Goal: Task Accomplishment & Management: Manage account settings

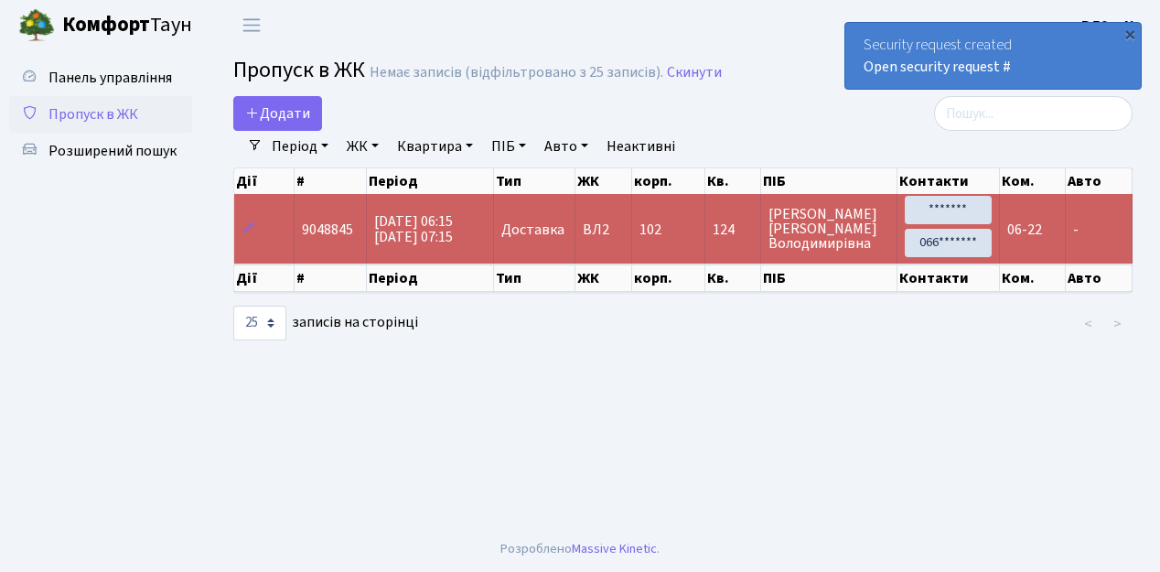
select select "25"
click at [328, 145] on link "Період" at bounding box center [299, 146] width 71 height 31
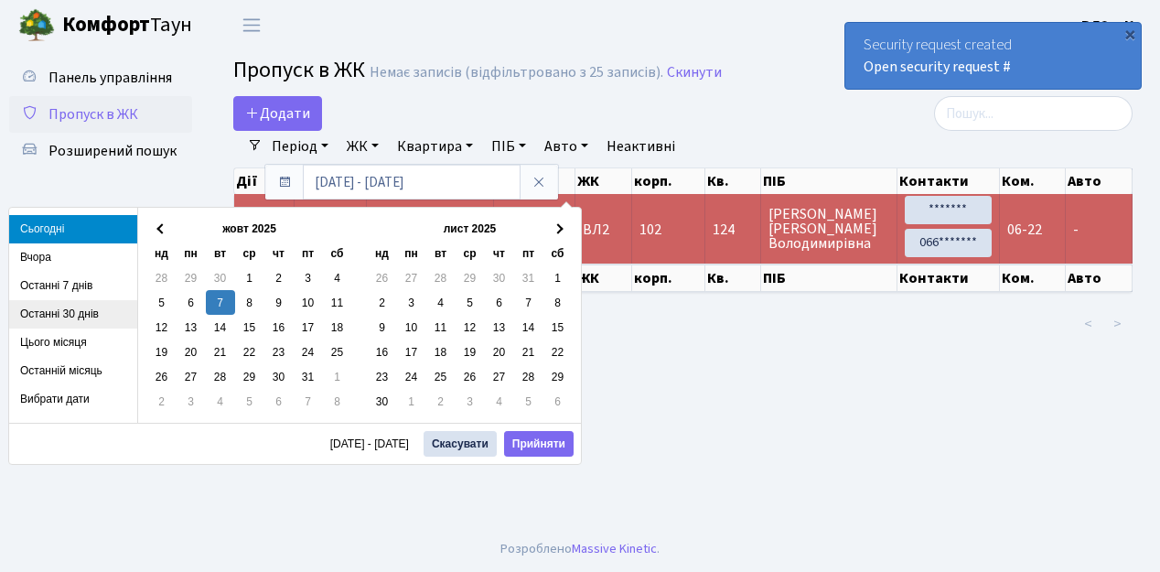
click at [65, 311] on li "Останні 30 днів" at bounding box center [73, 314] width 128 height 28
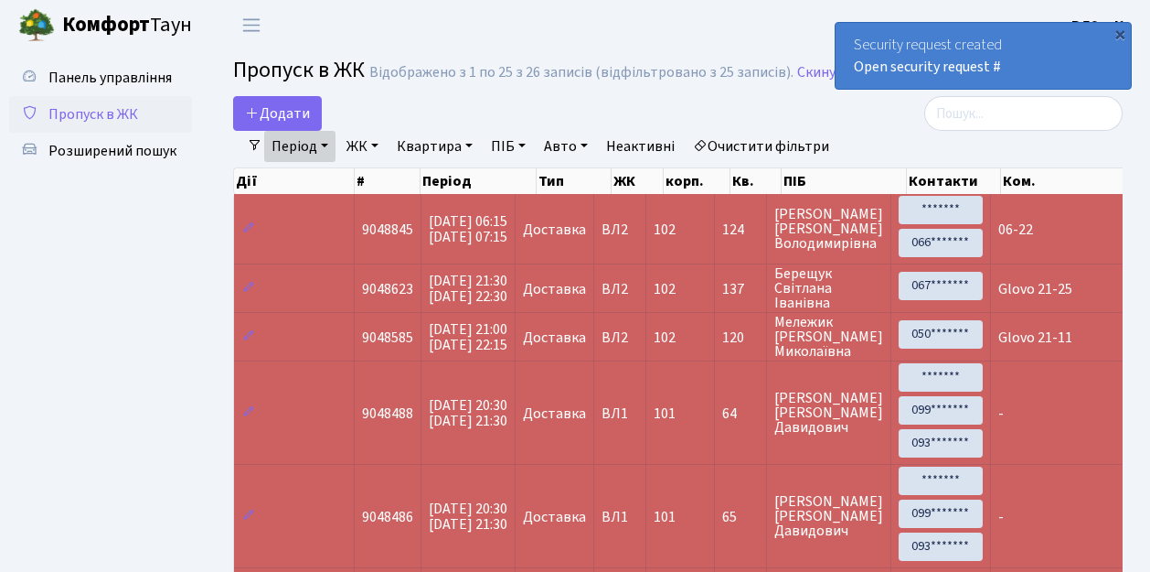
click at [380, 143] on link "ЖК" at bounding box center [362, 146] width 47 height 31
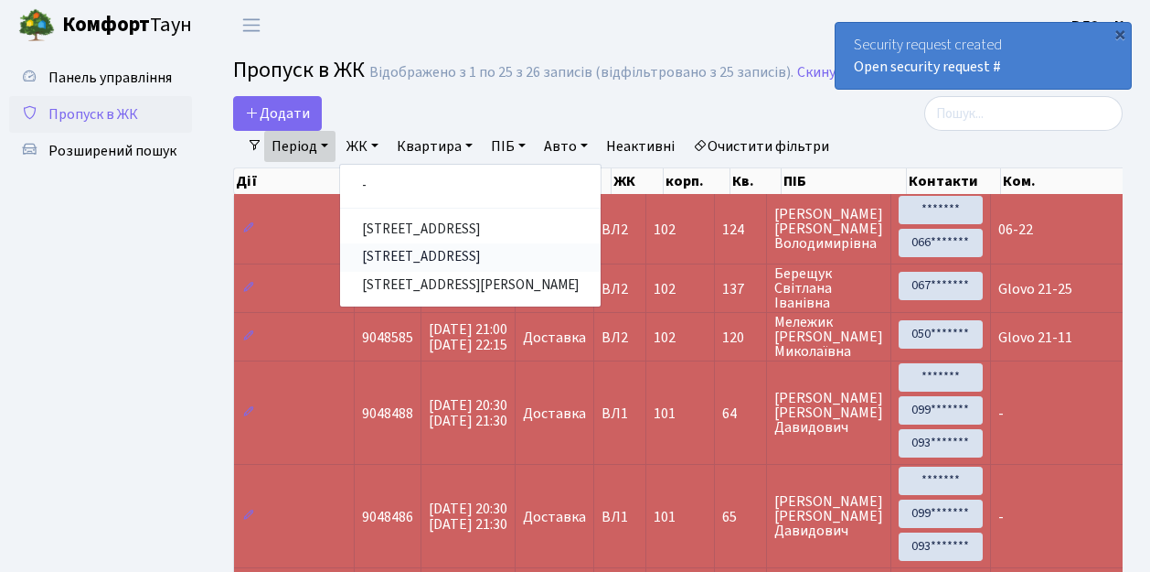
click at [444, 255] on link "[STREET_ADDRESS]" at bounding box center [470, 257] width 261 height 28
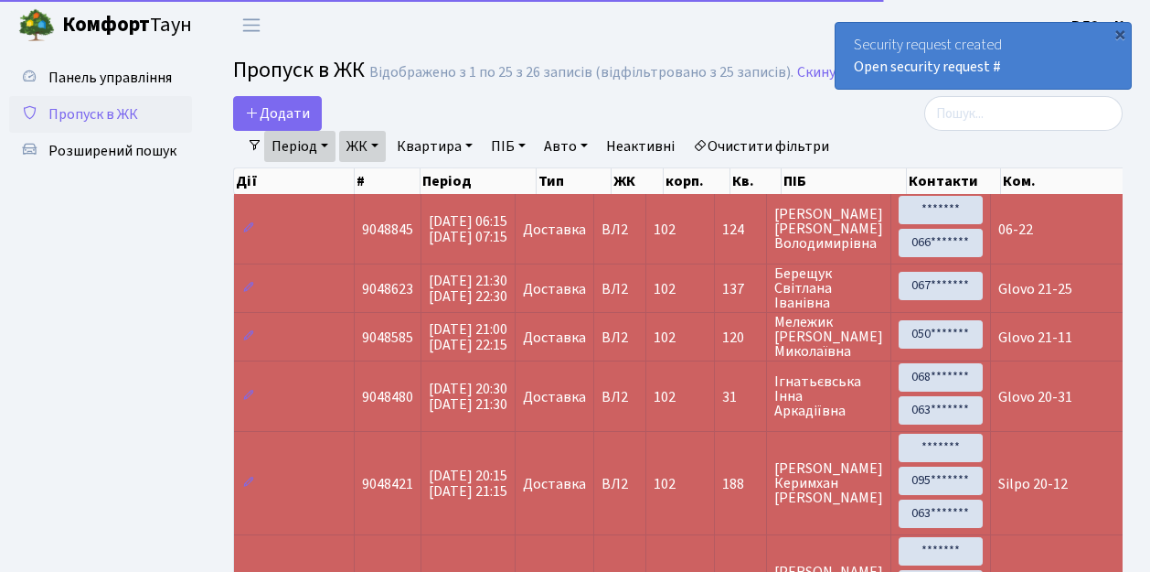
click at [474, 148] on link "Квартира" at bounding box center [435, 146] width 91 height 31
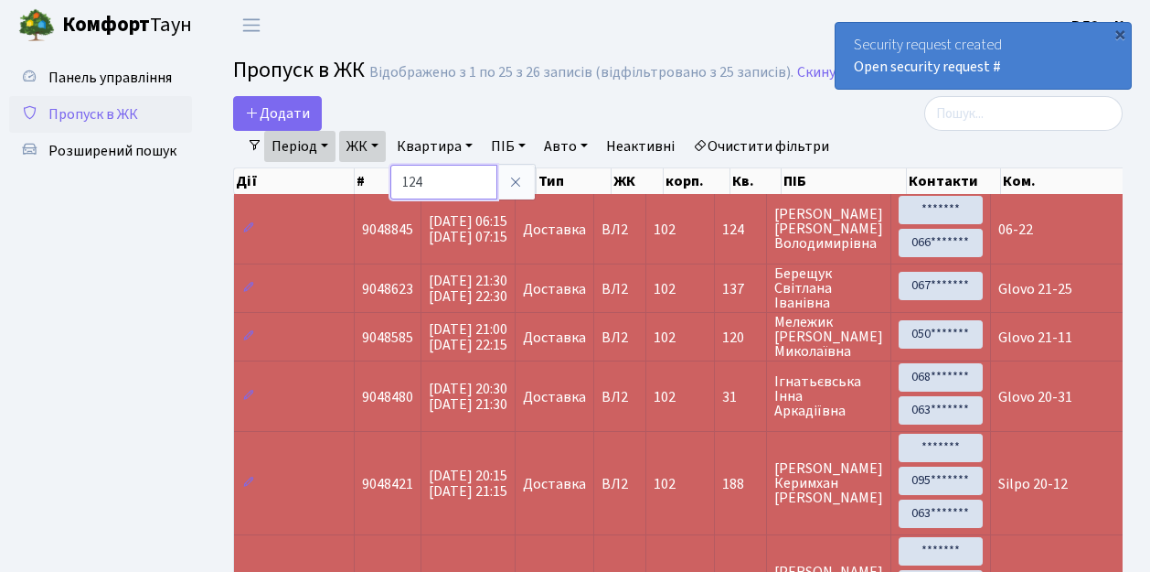
type input "124"
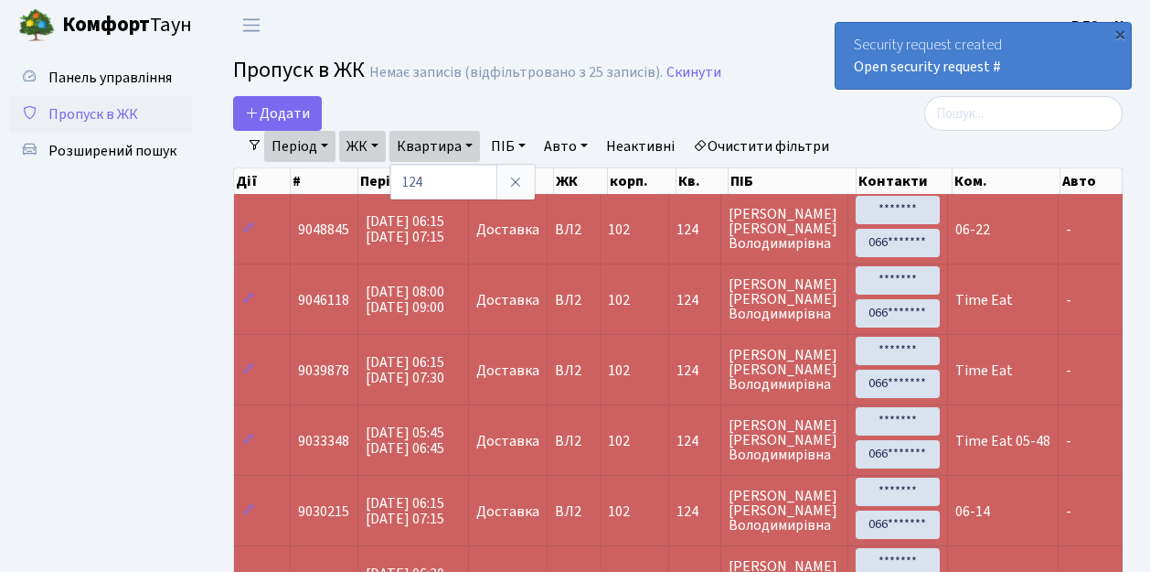
click at [980, 313] on td "Time Eat" at bounding box center [1003, 298] width 111 height 70
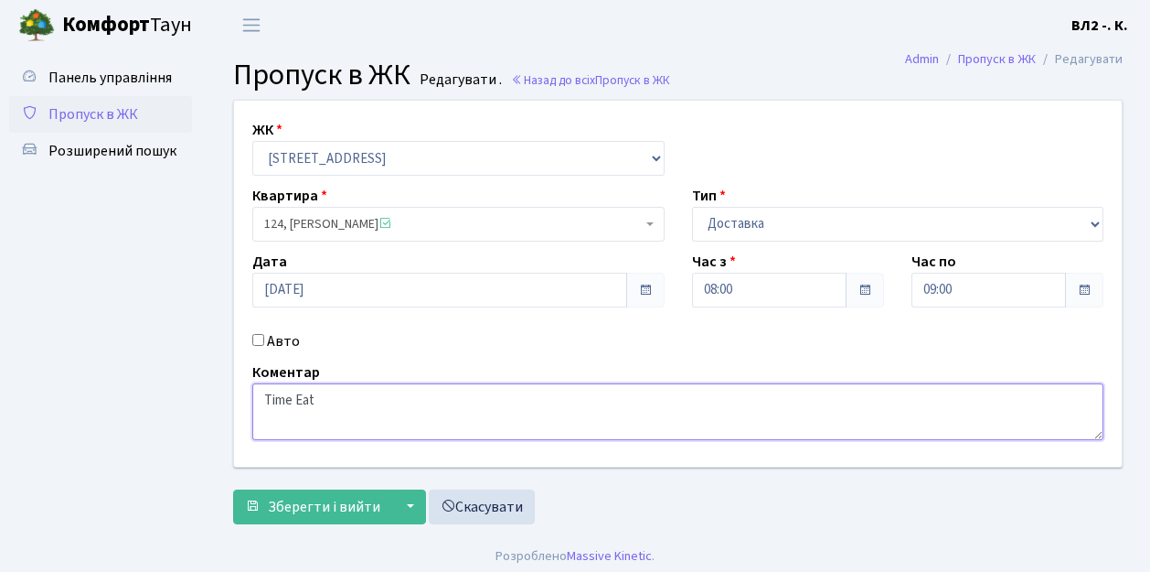
drag, startPoint x: 258, startPoint y: 400, endPoint x: 302, endPoint y: 397, distance: 44.0
click at [343, 401] on textarea "Time Eat" at bounding box center [677, 411] width 851 height 57
click at [298, 397] on textarea "Time Eat" at bounding box center [677, 411] width 851 height 57
drag, startPoint x: 261, startPoint y: 401, endPoint x: 326, endPoint y: 408, distance: 65.3
click at [326, 408] on textarea "Time Eat" at bounding box center [677, 411] width 851 height 57
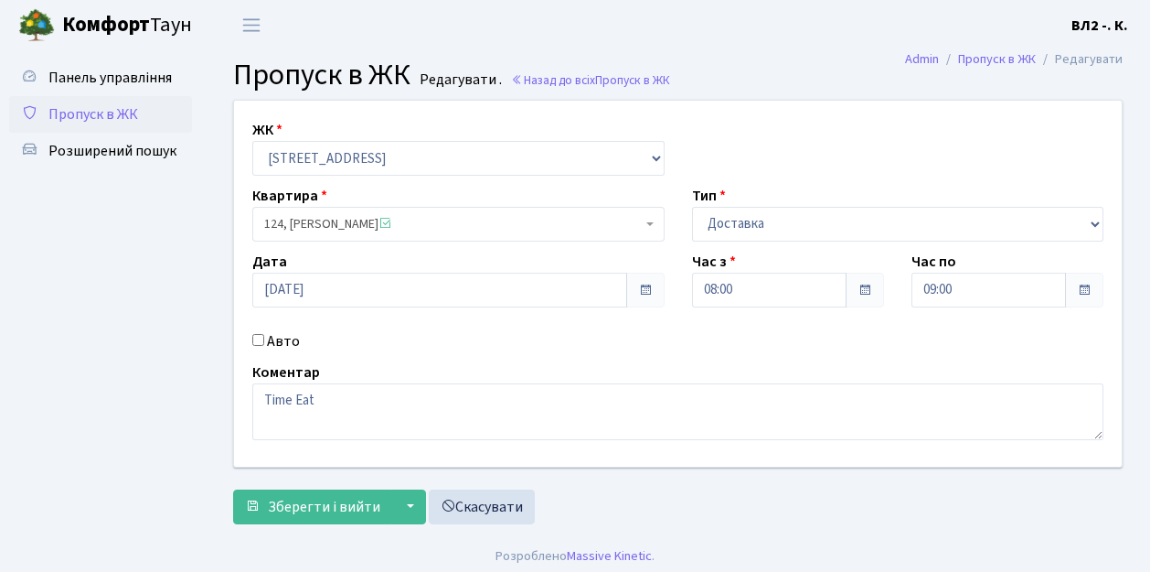
click at [132, 112] on span "Пропуск в ЖК" at bounding box center [93, 114] width 90 height 20
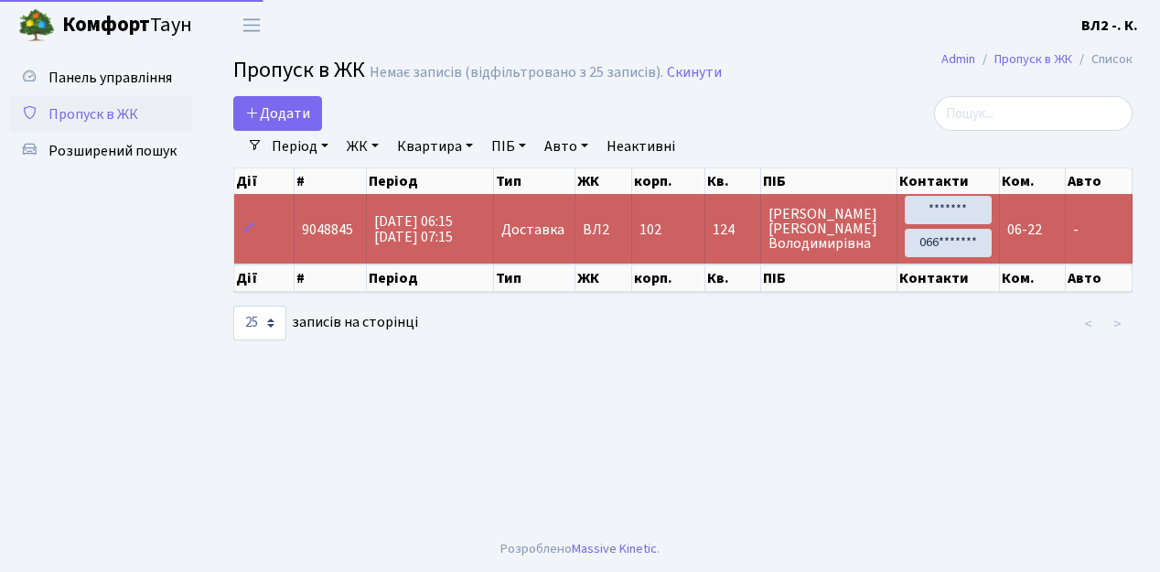
select select "25"
click at [1021, 251] on td "06-22" at bounding box center [1033, 229] width 67 height 70
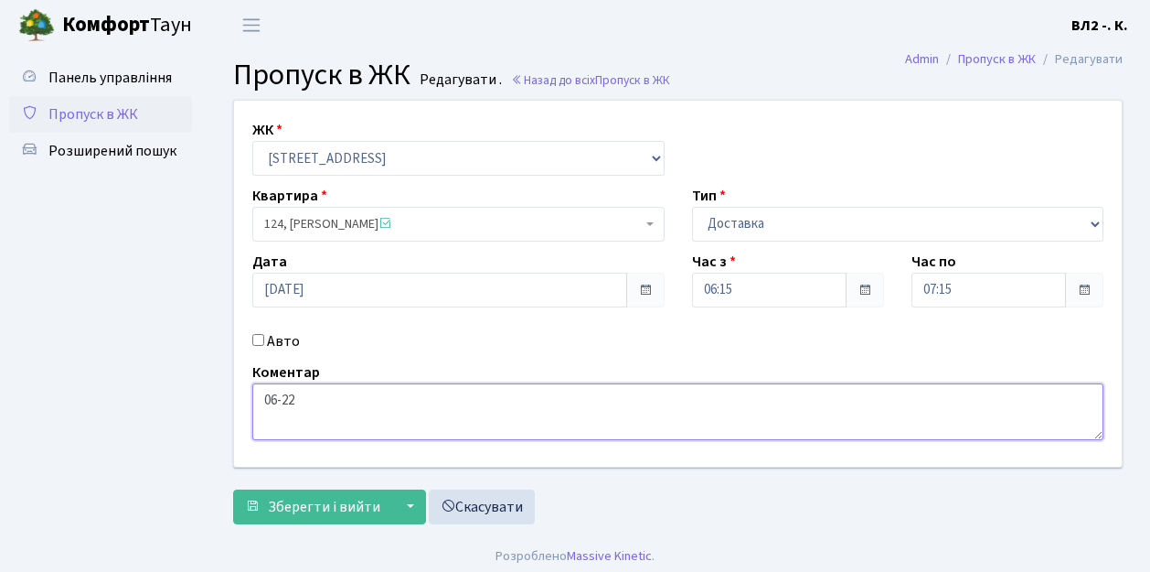
click at [259, 400] on textarea "06-22" at bounding box center [677, 411] width 851 height 57
paste textarea "Time Eat"
type textarea "Time Eat 06-22"
click at [313, 513] on span "Зберегти і вийти" at bounding box center [324, 507] width 112 height 20
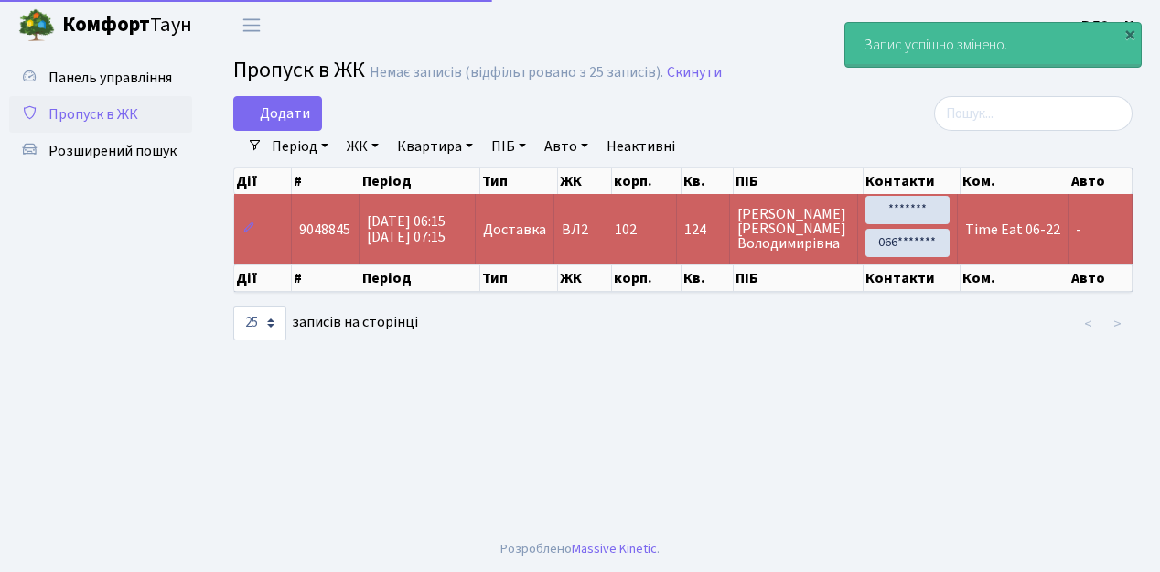
select select "25"
